Goal: Find specific page/section

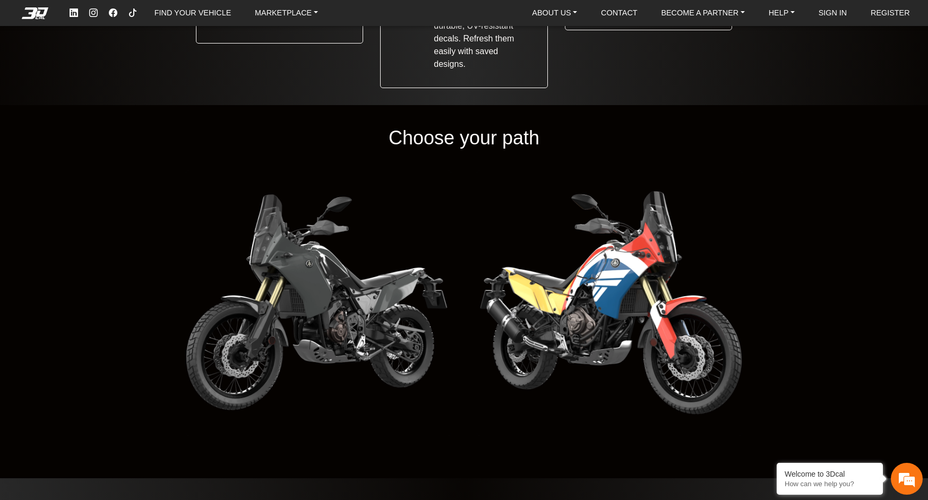
scroll to position [1283, 0]
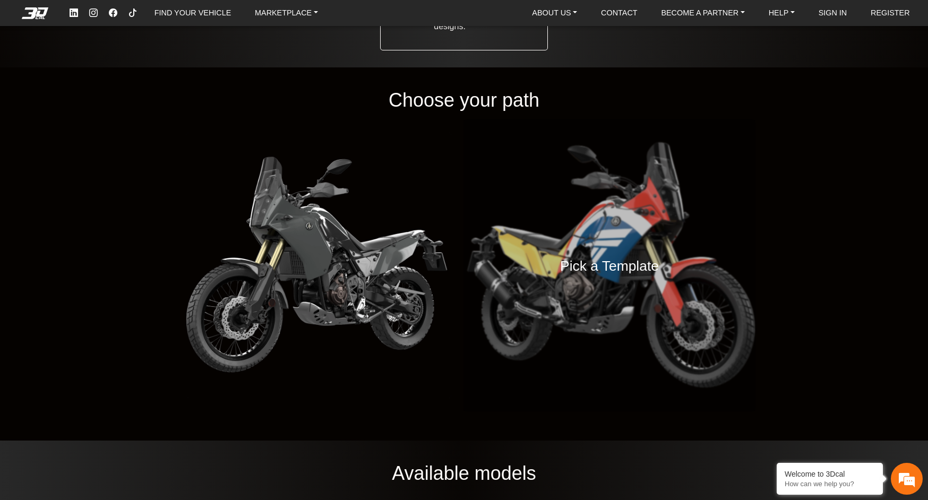
click at [612, 273] on h4 "Pick a Template" at bounding box center [609, 265] width 99 height 23
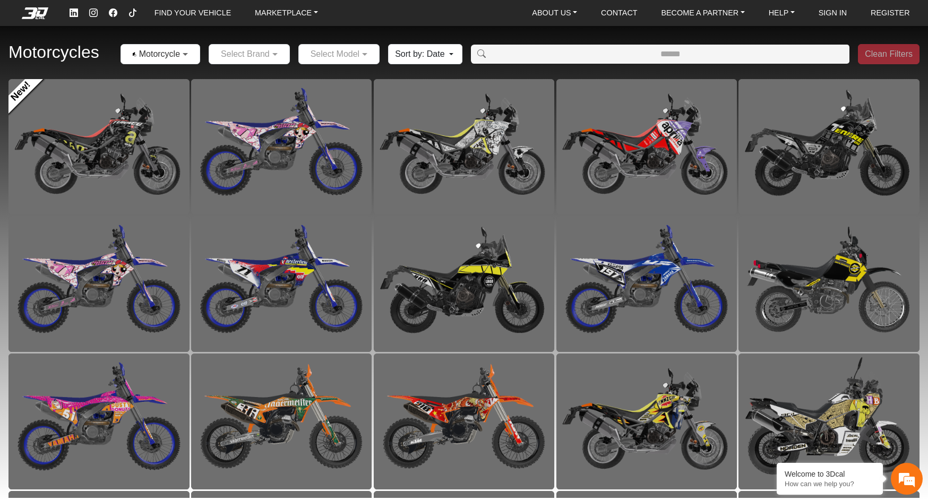
click at [184, 51] on span at bounding box center [186, 54] width 13 height 13
click at [270, 60] on span at bounding box center [276, 54] width 13 height 13
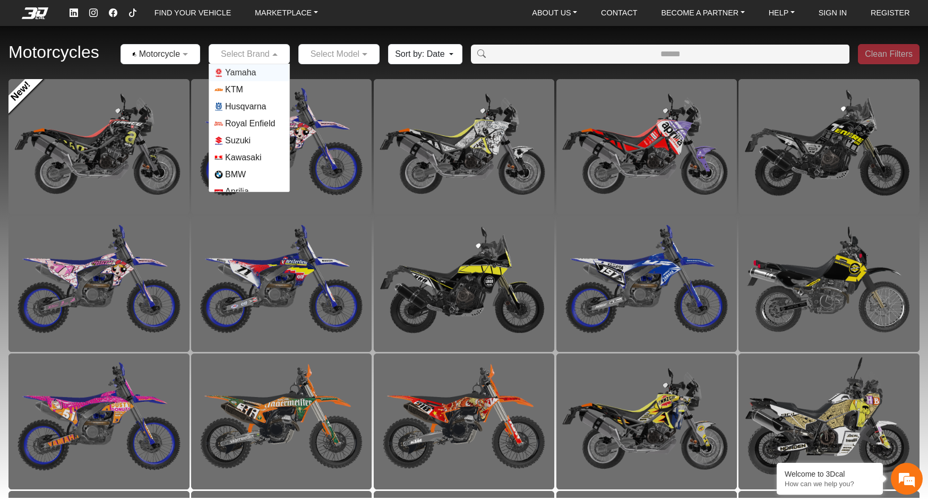
scroll to position [25, 0]
click at [230, 185] on span "Honda" at bounding box center [237, 183] width 25 height 13
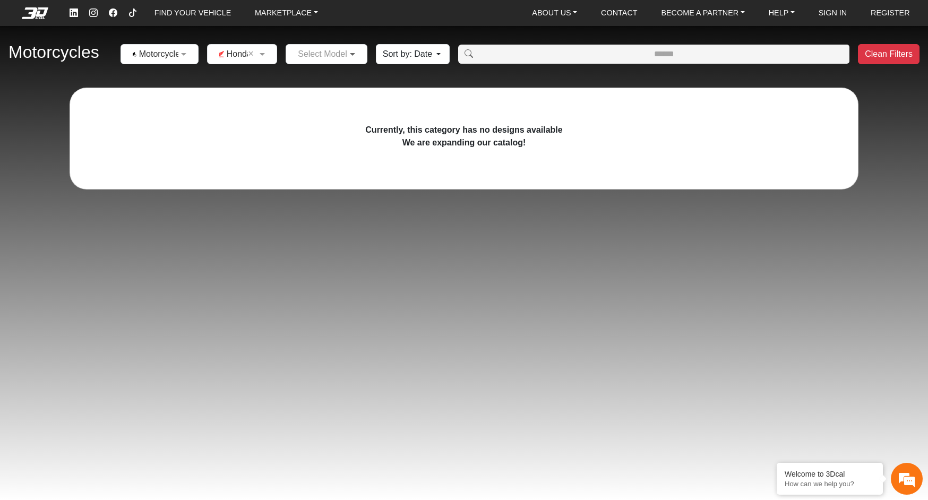
click at [347, 57] on span at bounding box center [353, 54] width 13 height 13
click at [300, 75] on span "CRF 1100 L Africa Twin (COMING SOON)" at bounding box center [377, 72] width 159 height 13
